Goal: Navigation & Orientation: Find specific page/section

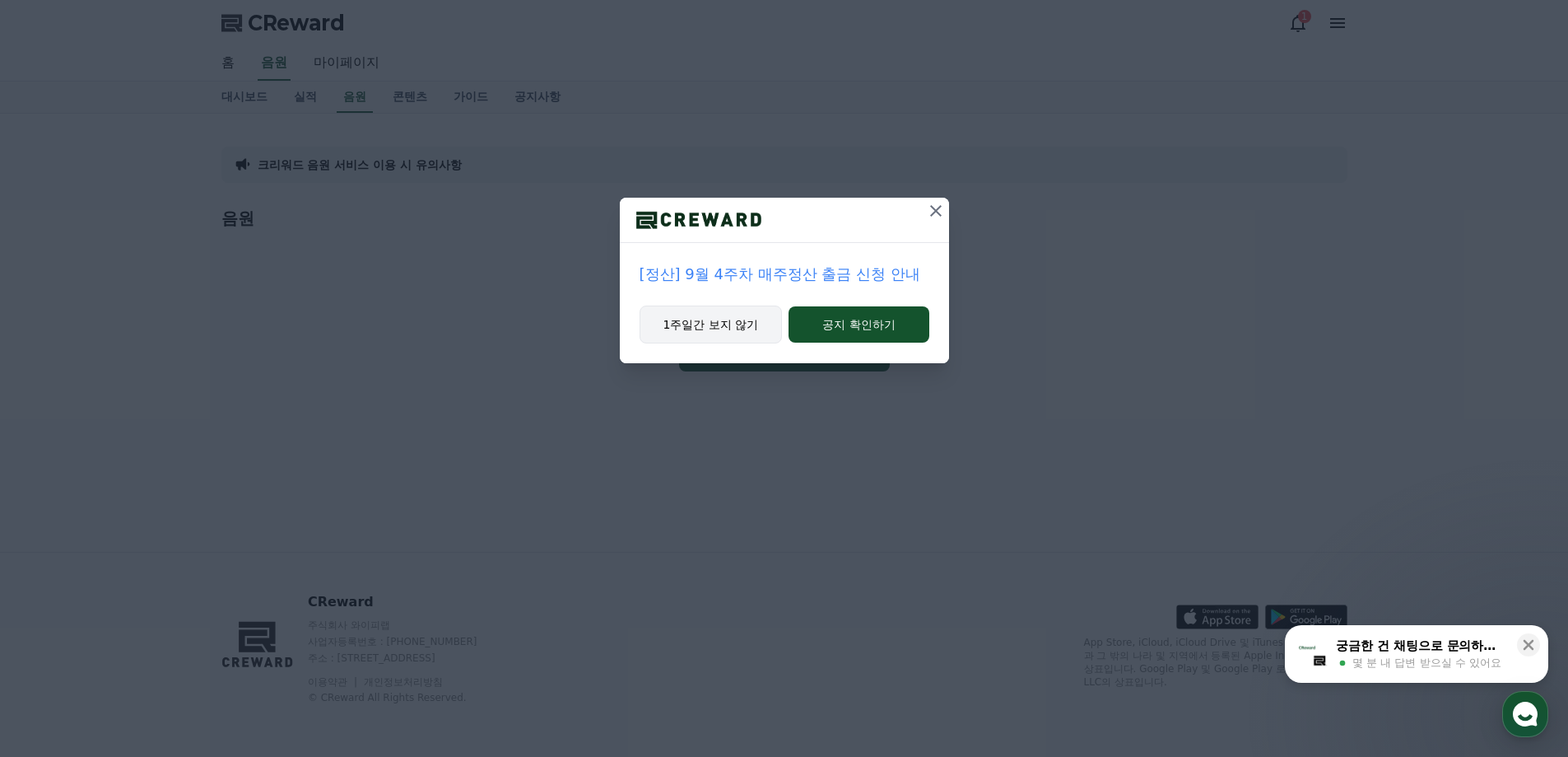
click at [711, 333] on button "1주일간 보지 않기" at bounding box center [711, 324] width 143 height 38
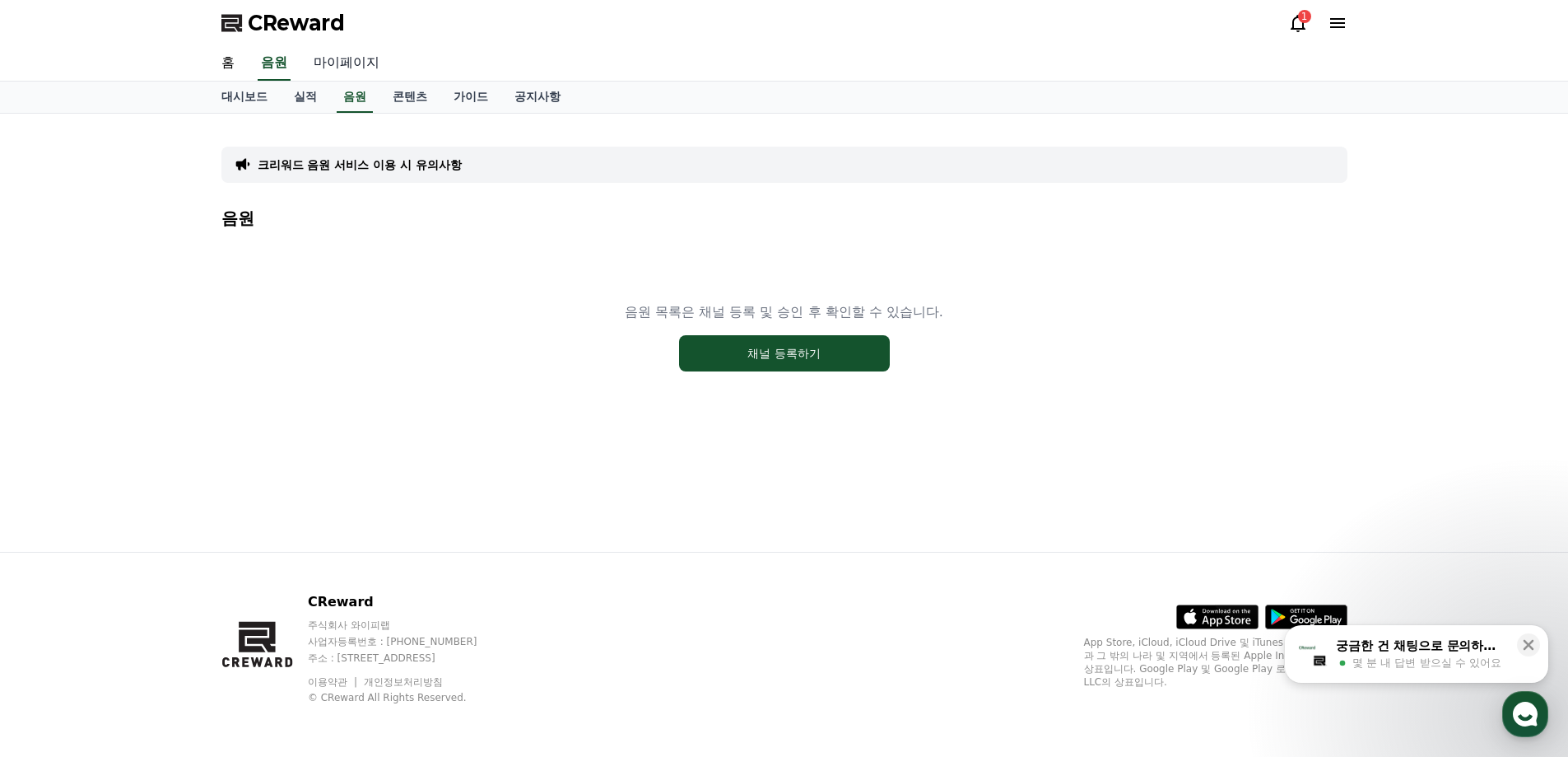
click at [343, 62] on link "마이페이지" at bounding box center [347, 63] width 92 height 35
select select "**********"
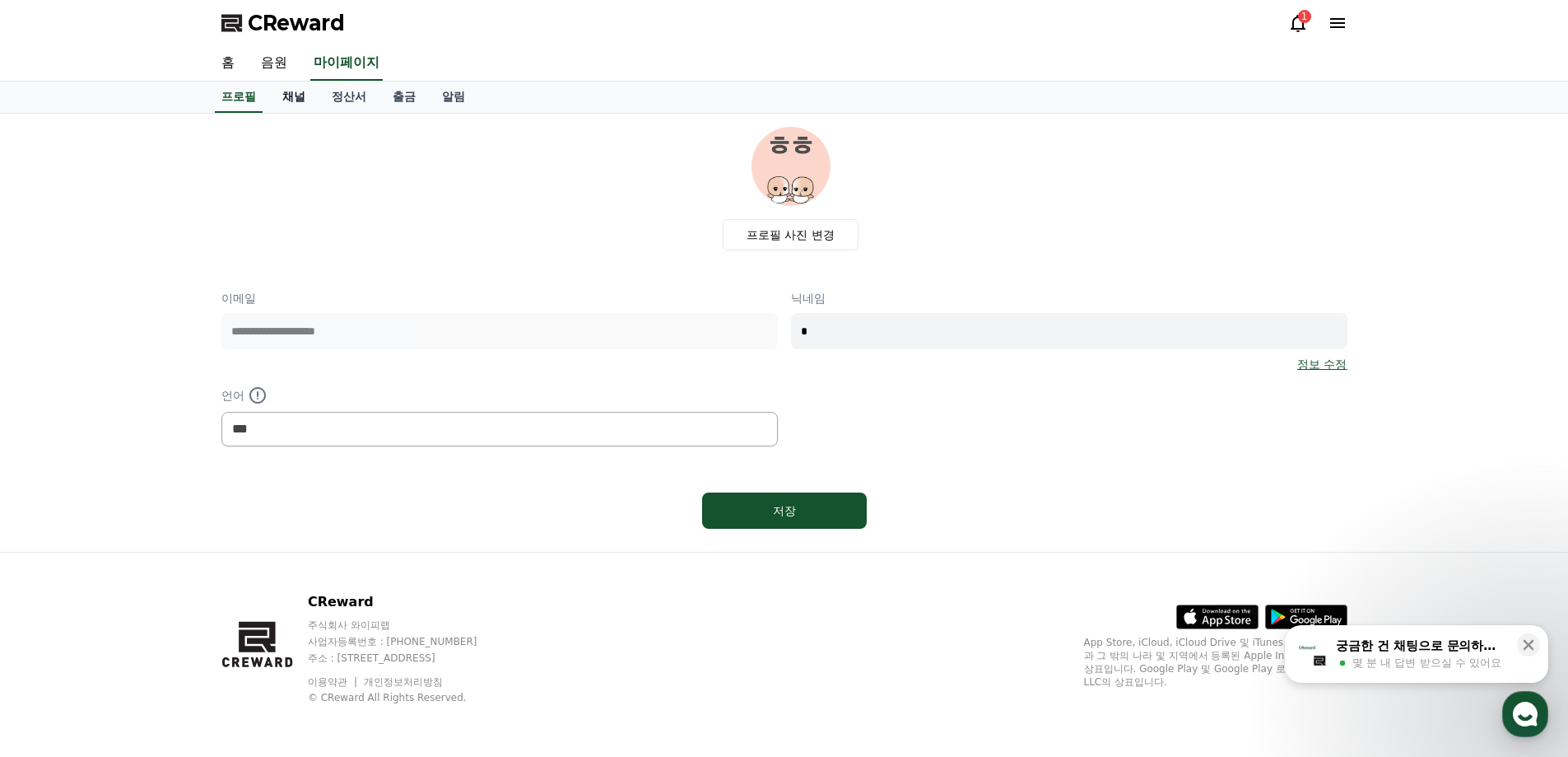
click at [298, 104] on link "채널" at bounding box center [294, 97] width 50 height 31
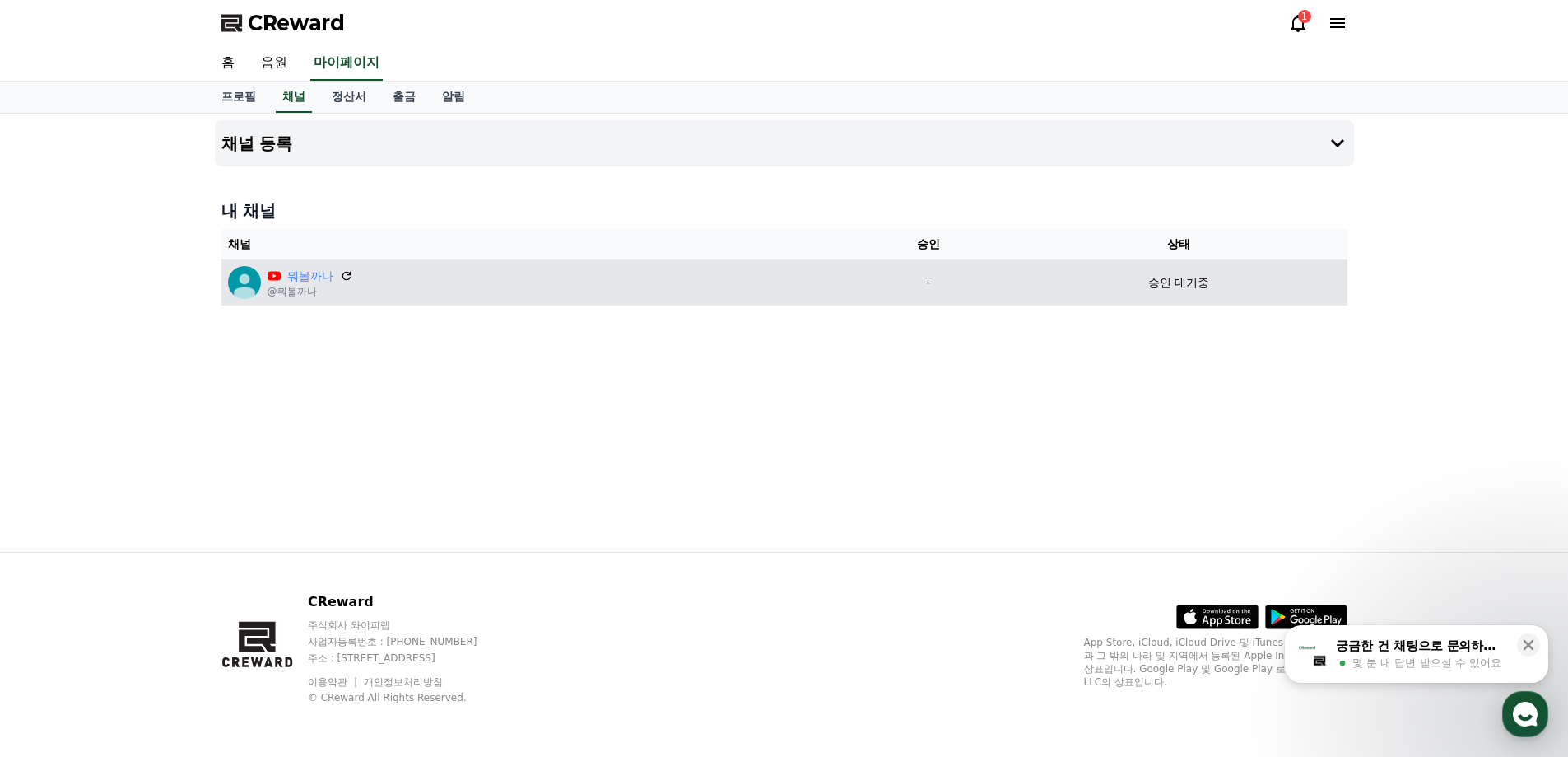
click at [1190, 288] on p "승인 대기중" at bounding box center [1178, 282] width 61 height 17
click at [347, 278] on icon at bounding box center [346, 275] width 15 height 15
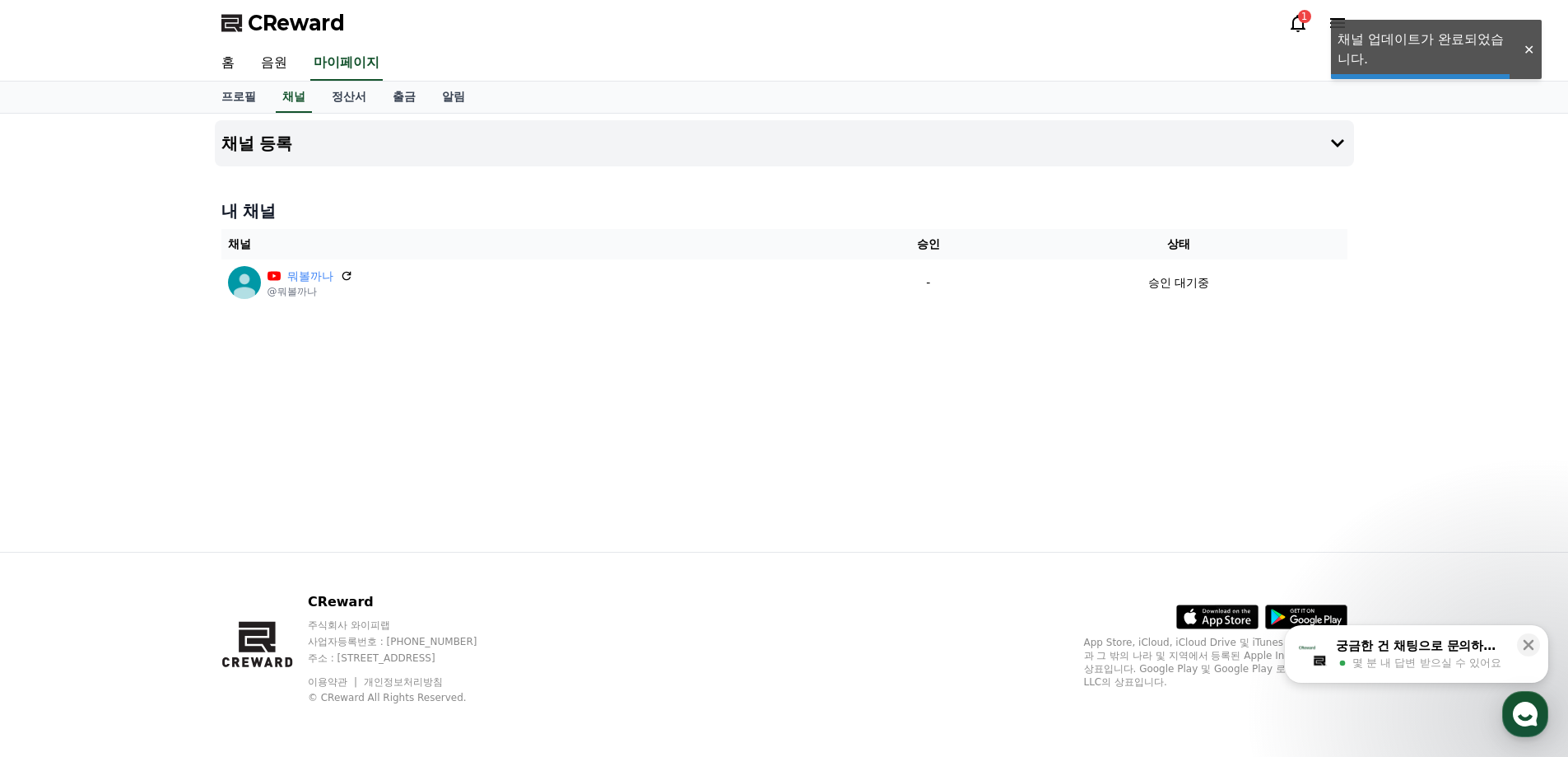
click at [525, 382] on div "채널 등록 내 채널 채널 승인 상태 뭐볼까나 @뭐볼까나 - 승인 대기중" at bounding box center [784, 333] width 1153 height 438
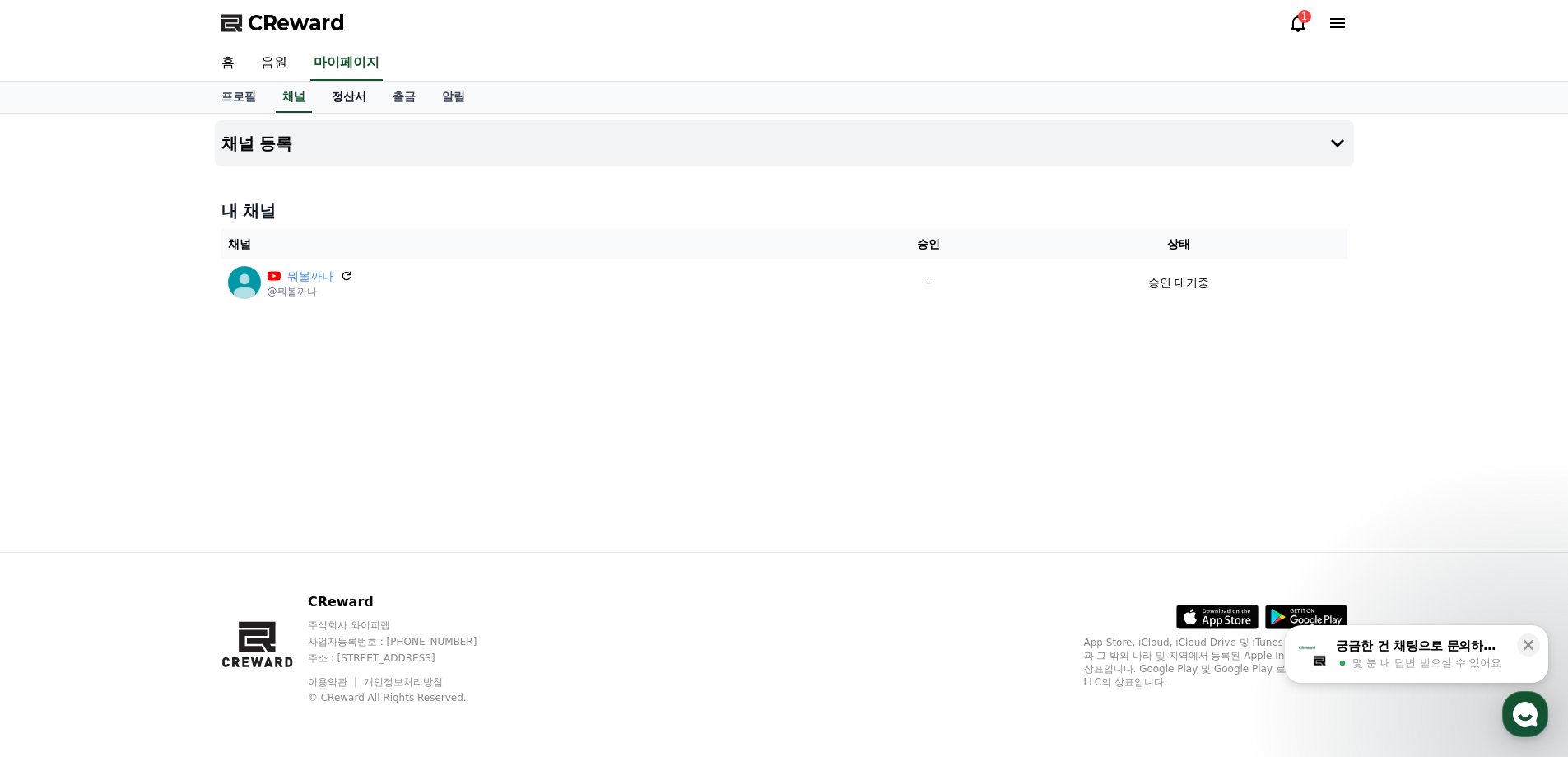
click at [363, 98] on link "정산서" at bounding box center [349, 97] width 61 height 31
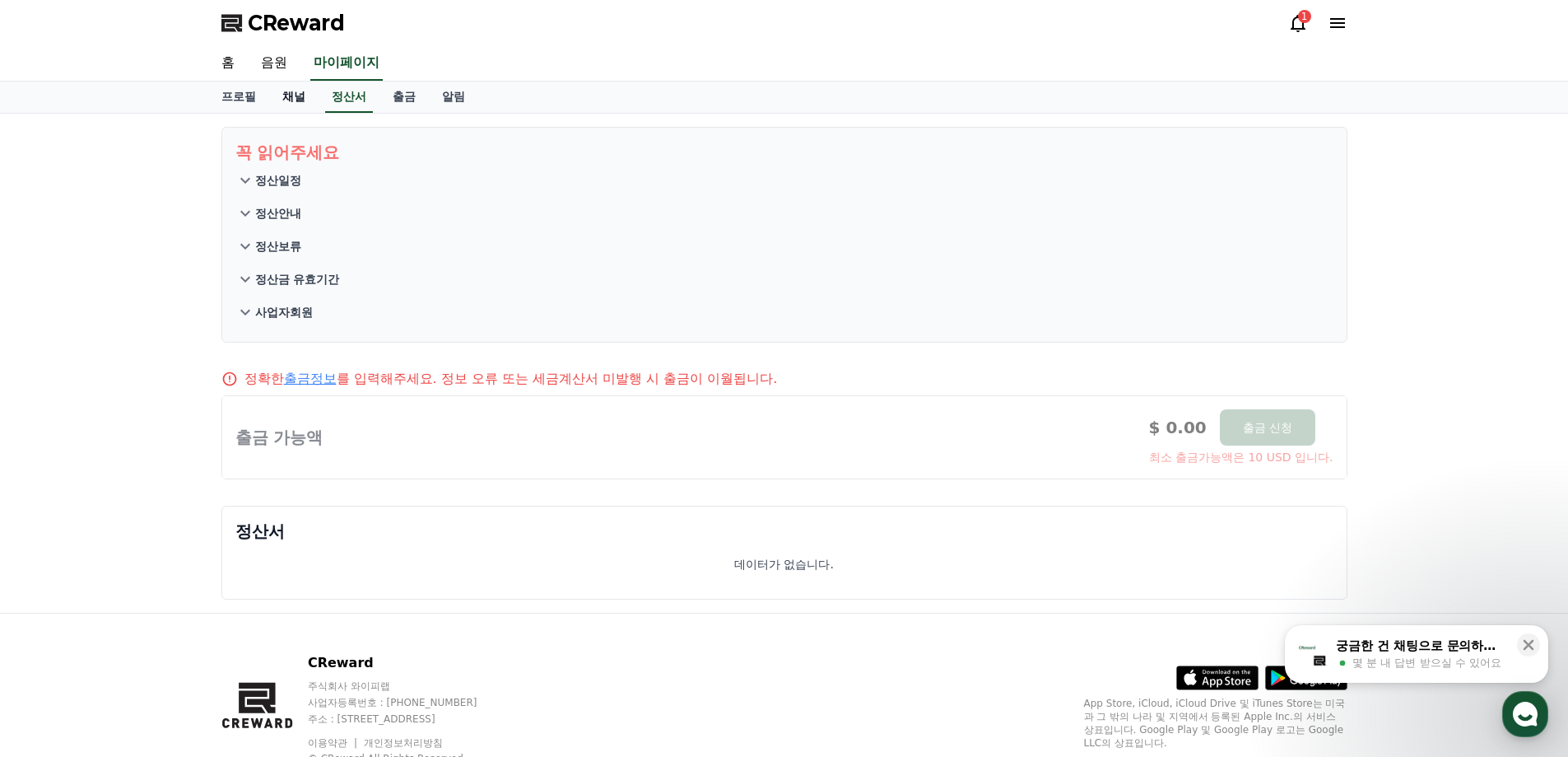
click at [294, 97] on link "채널" at bounding box center [294, 97] width 50 height 31
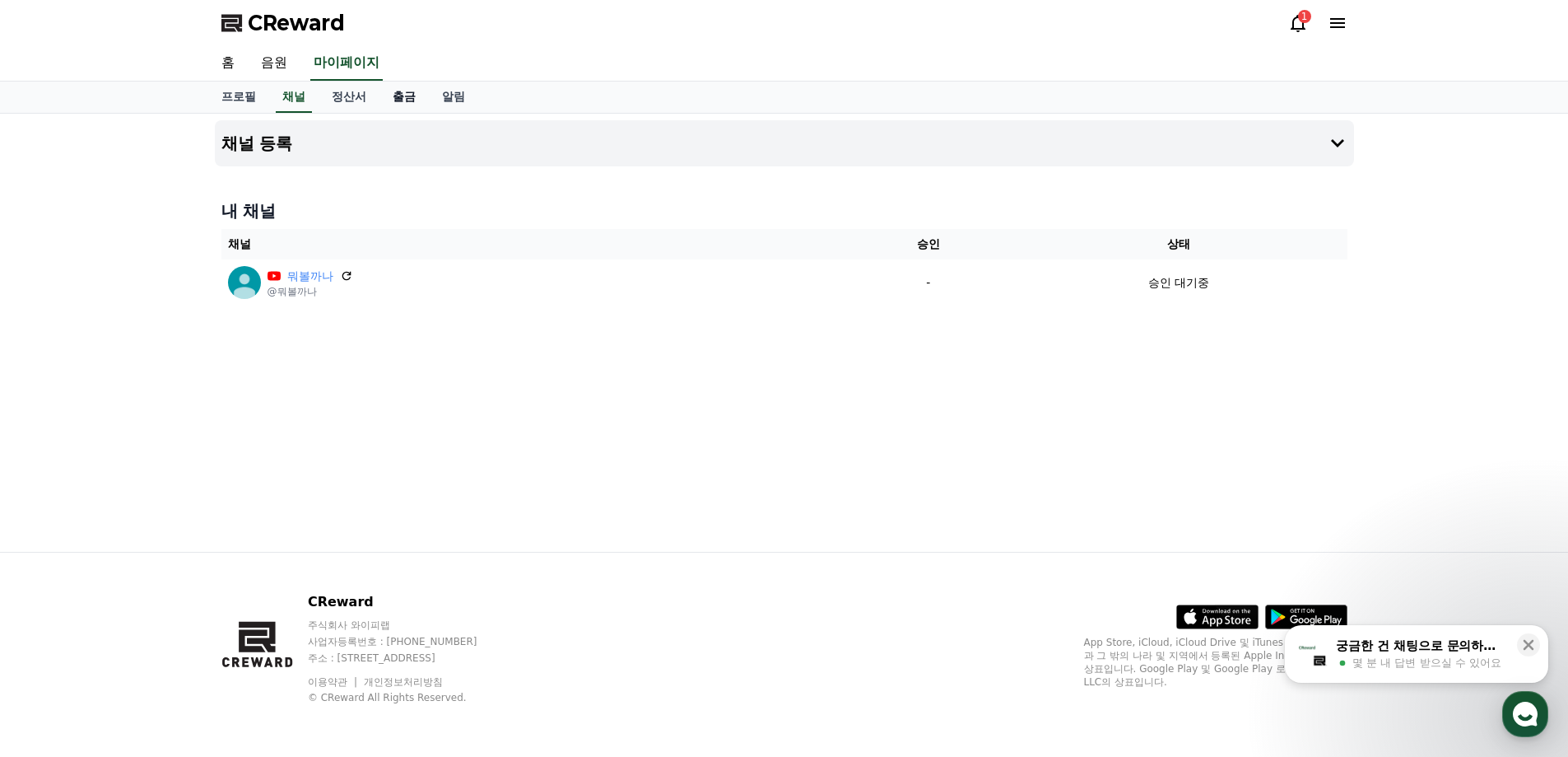
click at [395, 102] on link "출금" at bounding box center [405, 97] width 50 height 31
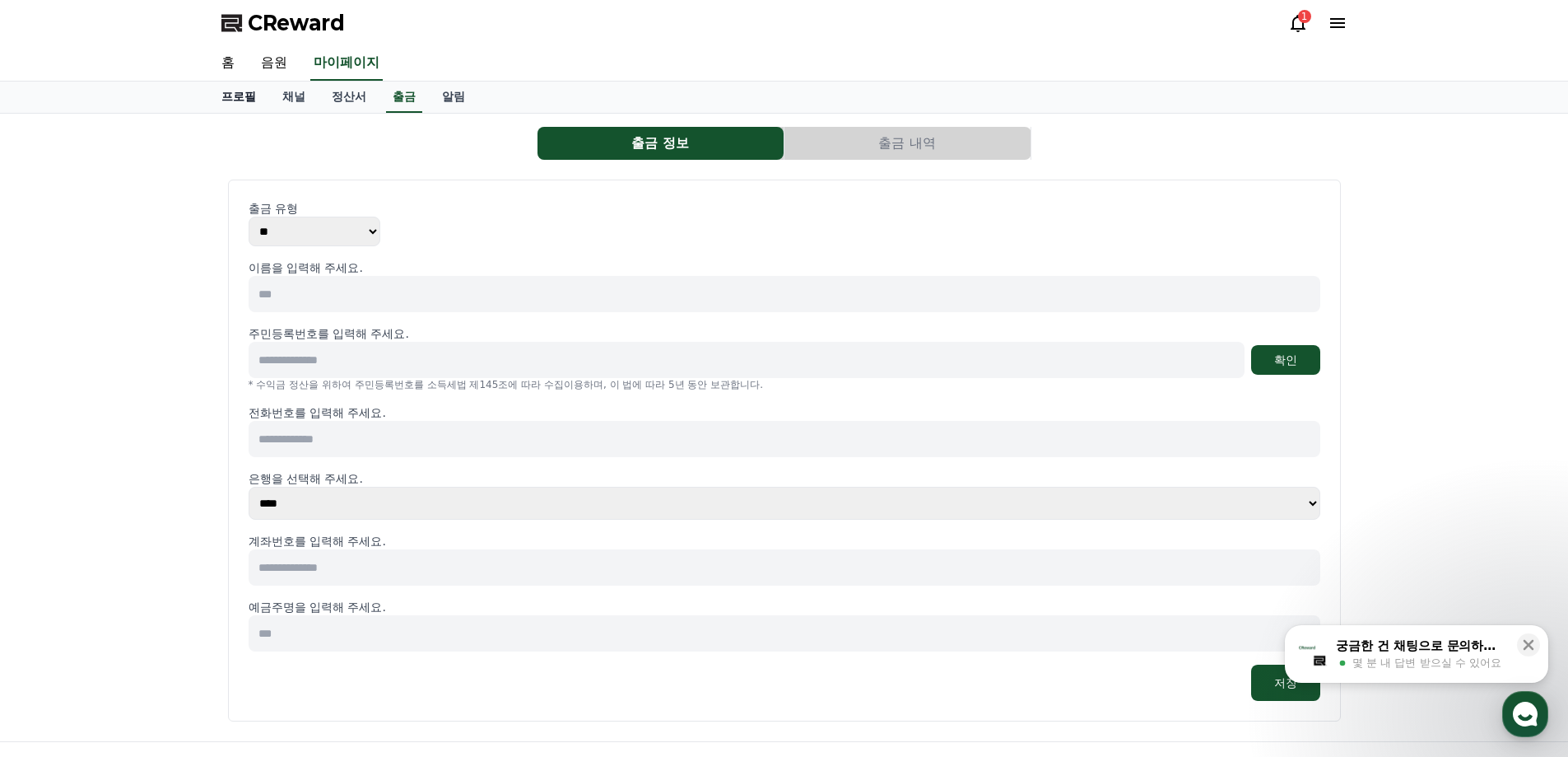
click at [245, 102] on link "프로필" at bounding box center [239, 97] width 61 height 31
select select "**********"
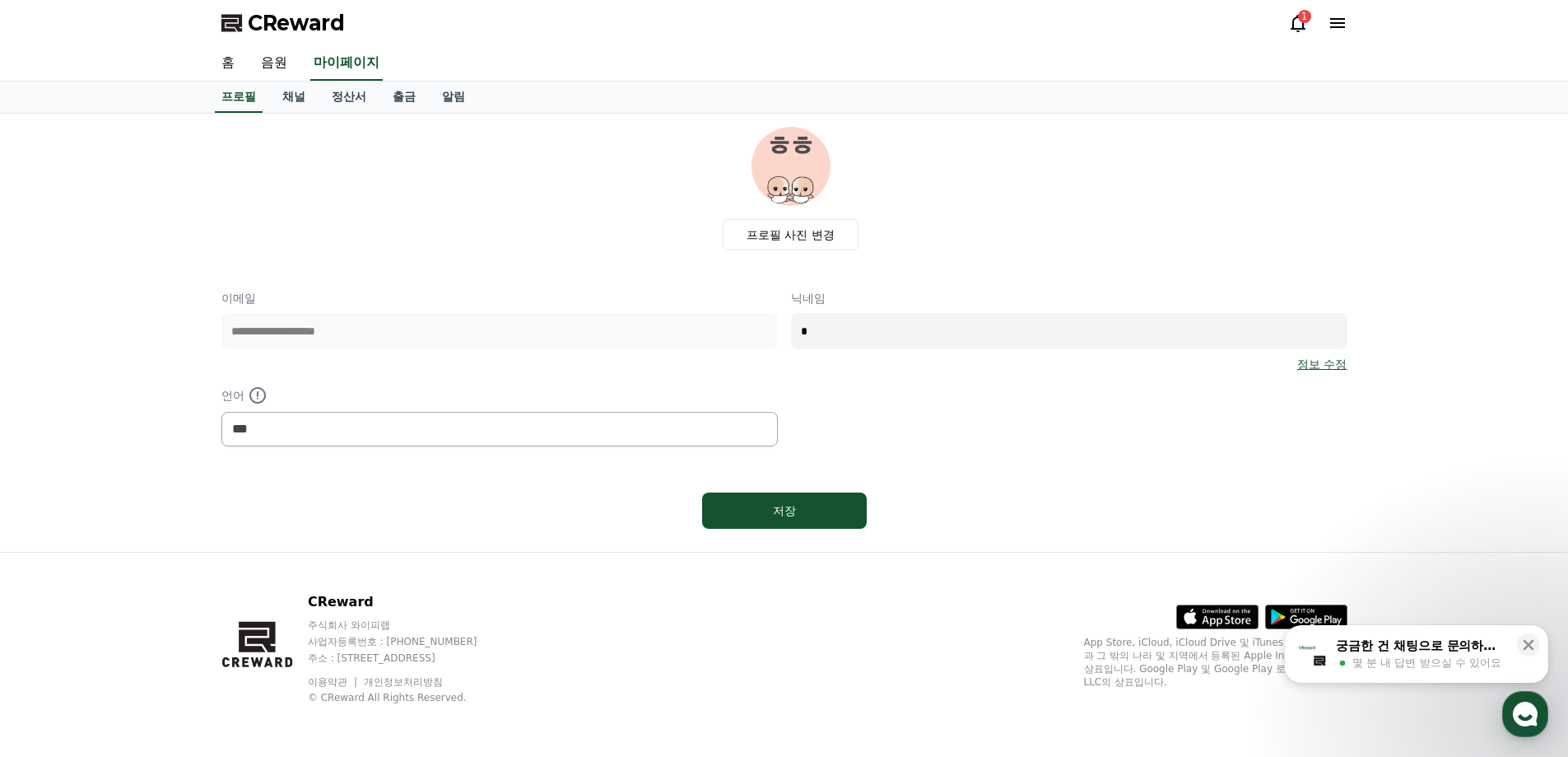
click at [246, 67] on link "홈" at bounding box center [228, 63] width 40 height 35
